Goal: Book appointment/travel/reservation

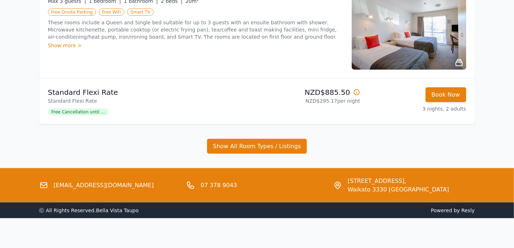
scroll to position [293, 0]
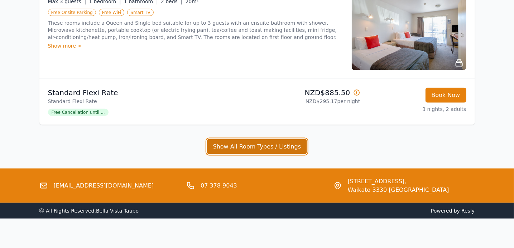
click at [236, 151] on button "Show All Room Types / Listings" at bounding box center [257, 146] width 100 height 15
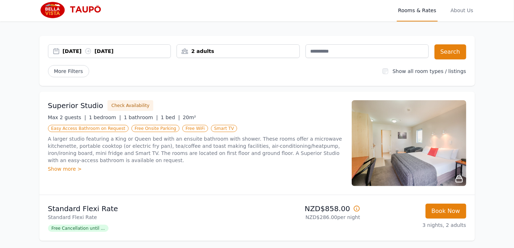
scroll to position [7, 0]
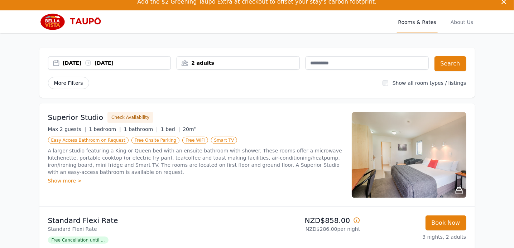
click at [66, 82] on span "More Filters" at bounding box center [68, 83] width 41 height 12
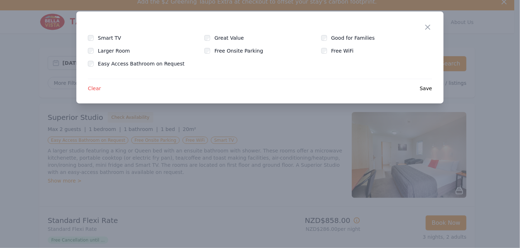
click at [356, 38] on label "Good for Families" at bounding box center [357, 37] width 52 height 7
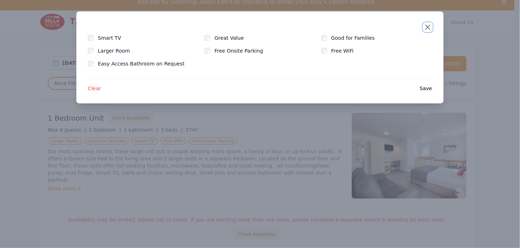
click at [424, 28] on icon "button" at bounding box center [427, 27] width 9 height 9
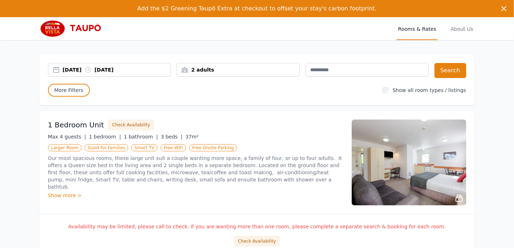
scroll to position [16, 0]
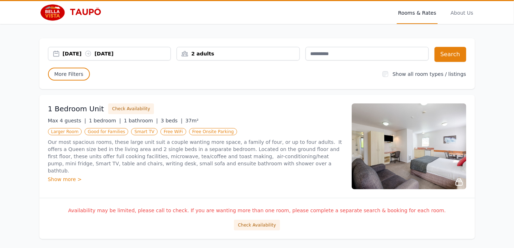
click at [264, 47] on div "2 adults" at bounding box center [238, 54] width 123 height 14
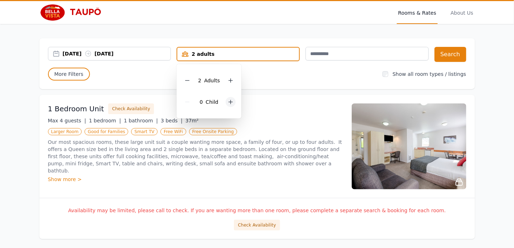
click at [229, 101] on icon at bounding box center [231, 102] width 6 height 6
click at [266, 87] on div "[DATE] [DATE] 2 adults, 1 child [DEMOGRAPHIC_DATA] Adult s 1 Child Search More …" at bounding box center [257, 63] width 436 height 51
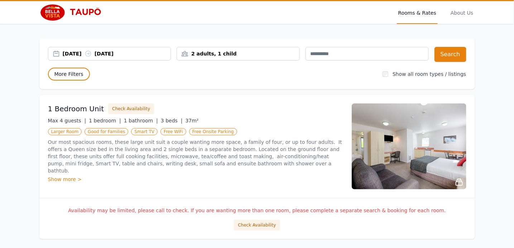
click at [75, 75] on span "More Filters" at bounding box center [69, 74] width 42 height 13
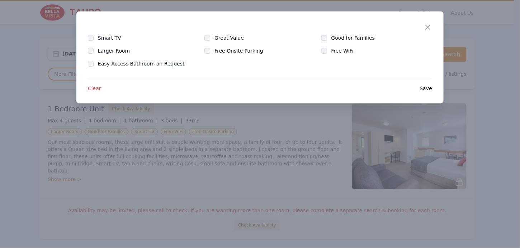
click at [330, 34] on div "Good for Families" at bounding box center [376, 37] width 111 height 7
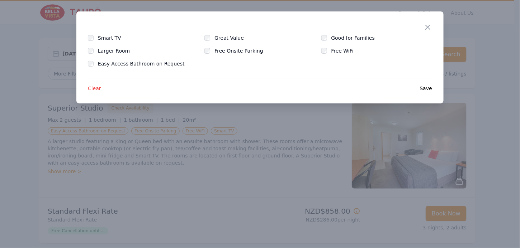
click at [425, 90] on span "Save" at bounding box center [426, 88] width 12 height 7
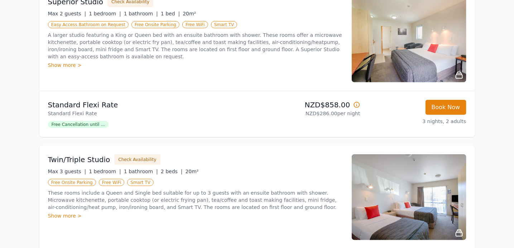
scroll to position [123, 0]
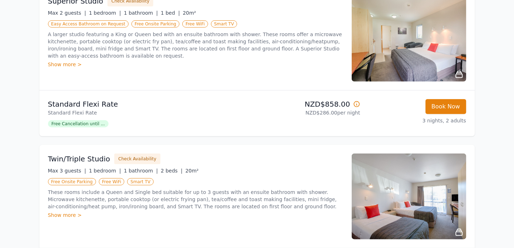
click at [63, 61] on div "Show more >" at bounding box center [195, 64] width 295 height 7
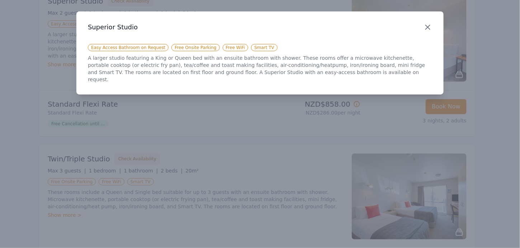
click at [431, 29] on icon "button" at bounding box center [427, 27] width 9 height 9
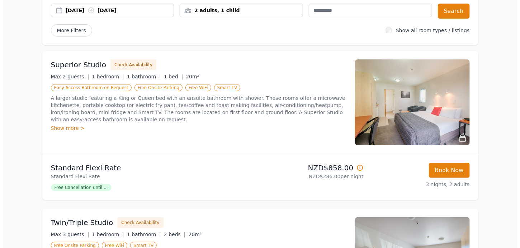
scroll to position [59, 0]
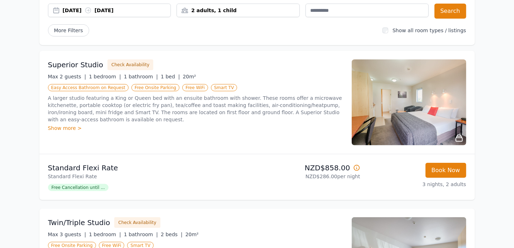
click at [411, 109] on img at bounding box center [409, 102] width 115 height 86
